Goal: Task Accomplishment & Management: Complete application form

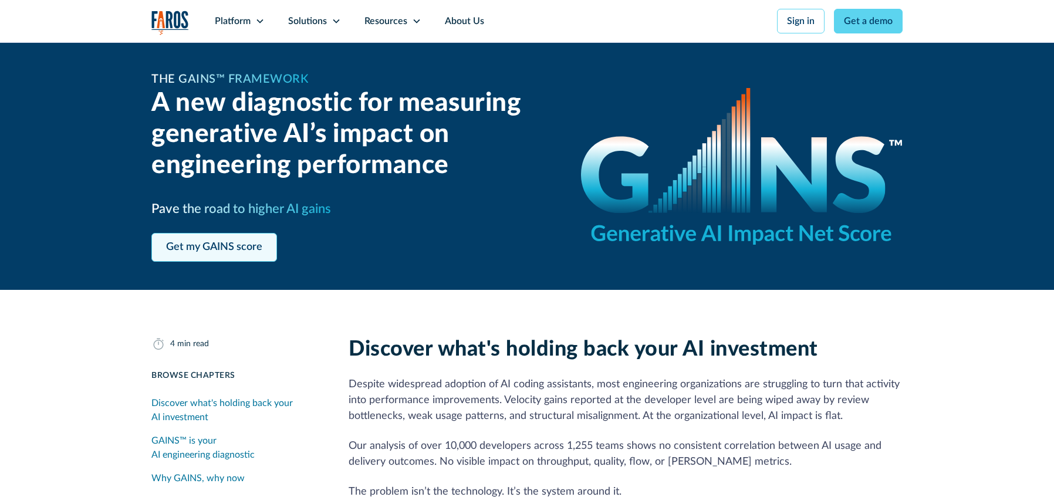
click at [255, 239] on link "Get my GAINS score" at bounding box center [214, 247] width 126 height 29
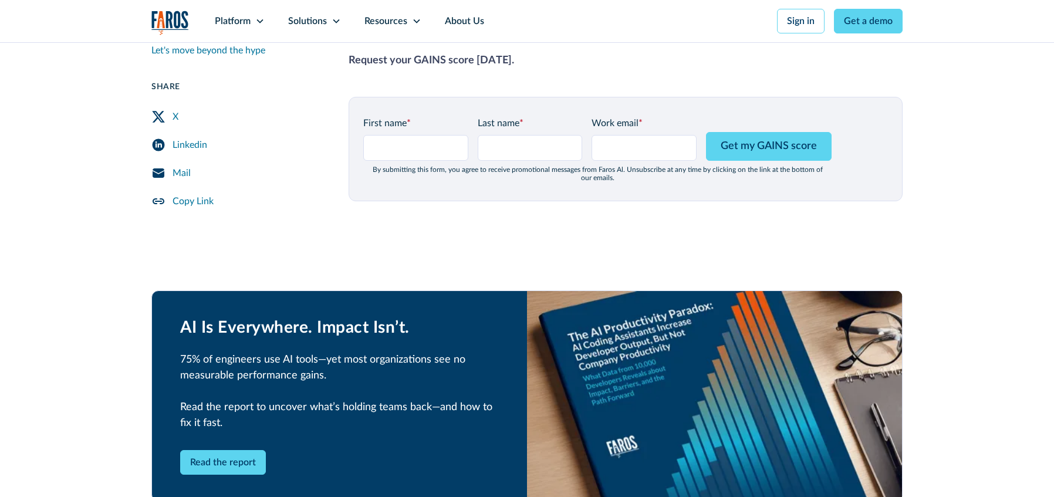
scroll to position [1531, 0]
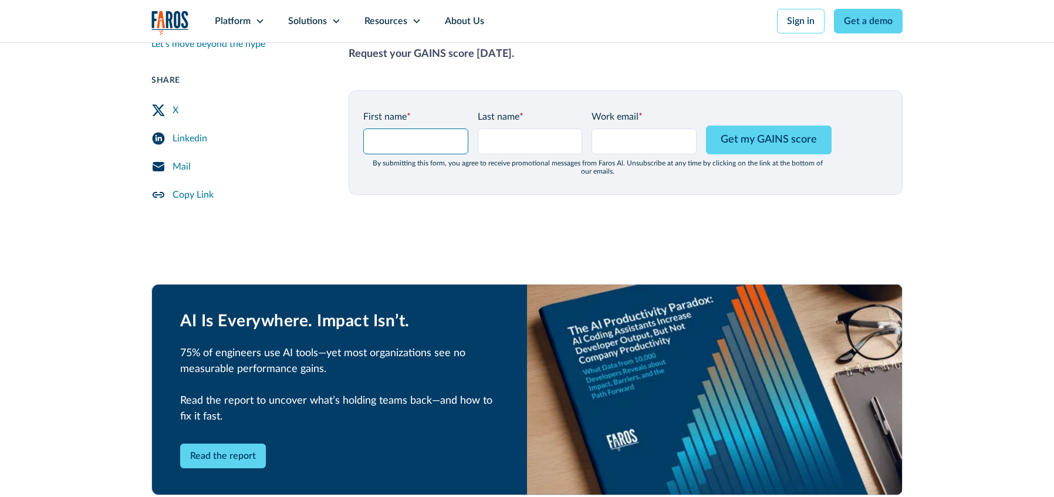
click at [418, 128] on input "GAINS Page Form - mid" at bounding box center [415, 141] width 105 height 26
type input "[PERSON_NAME]"
type input "Testing"
type input "[PERSON_NAME][EMAIL_ADDRESS][DOMAIN_NAME]"
click at [698, 37] on nav "Platform Unlock engineering productivity at scale. Stay ahead with products des…" at bounding box center [552, 21] width 699 height 42
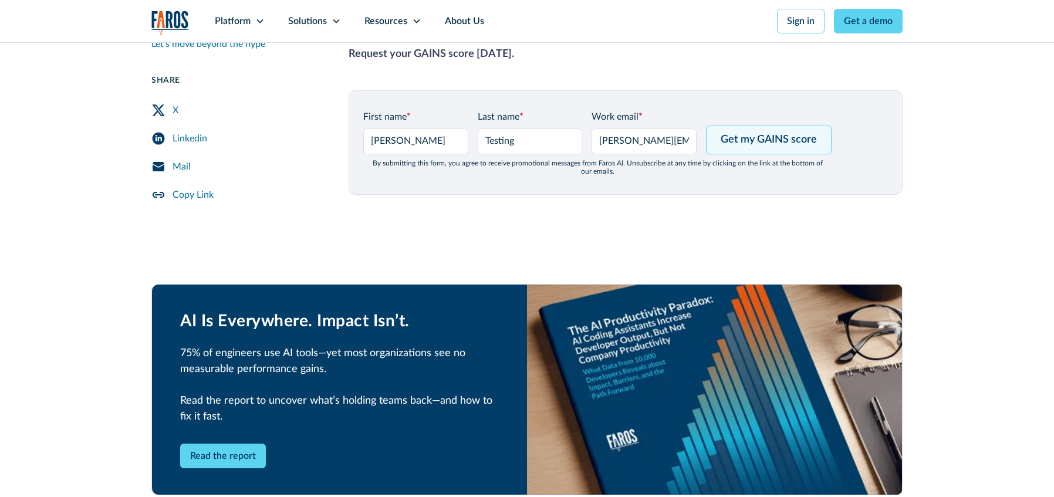
click at [753, 126] on input "Get my GAINS score" at bounding box center [769, 140] width 126 height 29
type input "Please wait..."
